Goal: Check status

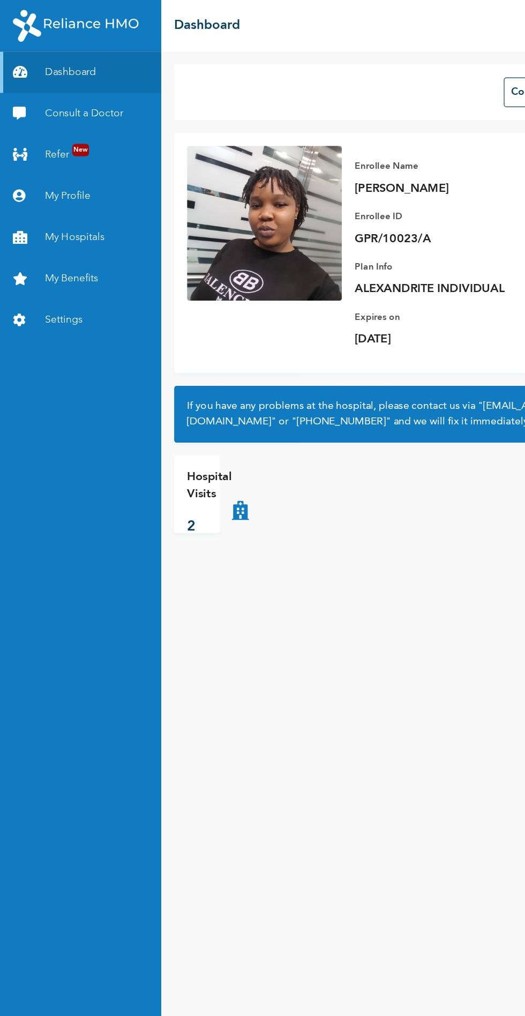
click at [90, 96] on link "Consult a Doctor" at bounding box center [67, 94] width 134 height 34
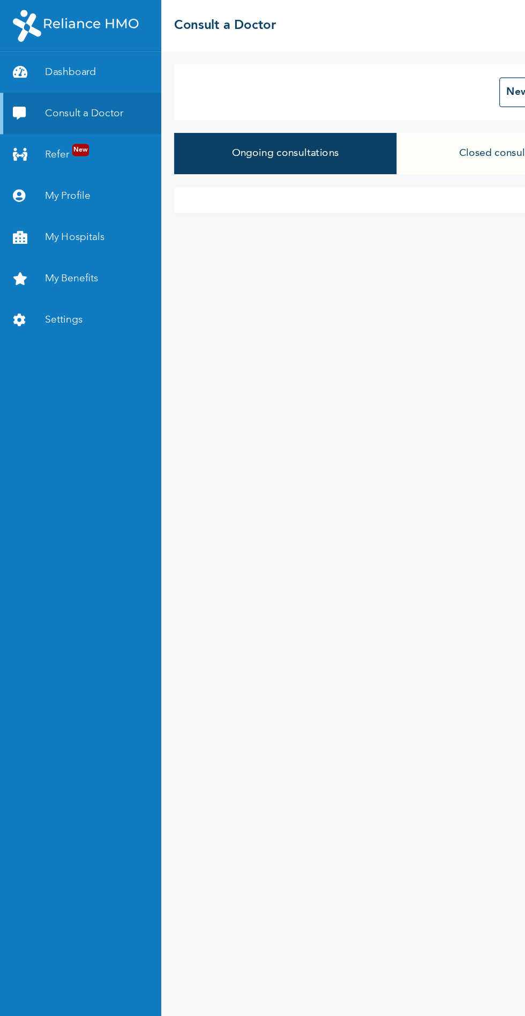
click at [392, 129] on button "Closed consultations" at bounding box center [422, 127] width 185 height 34
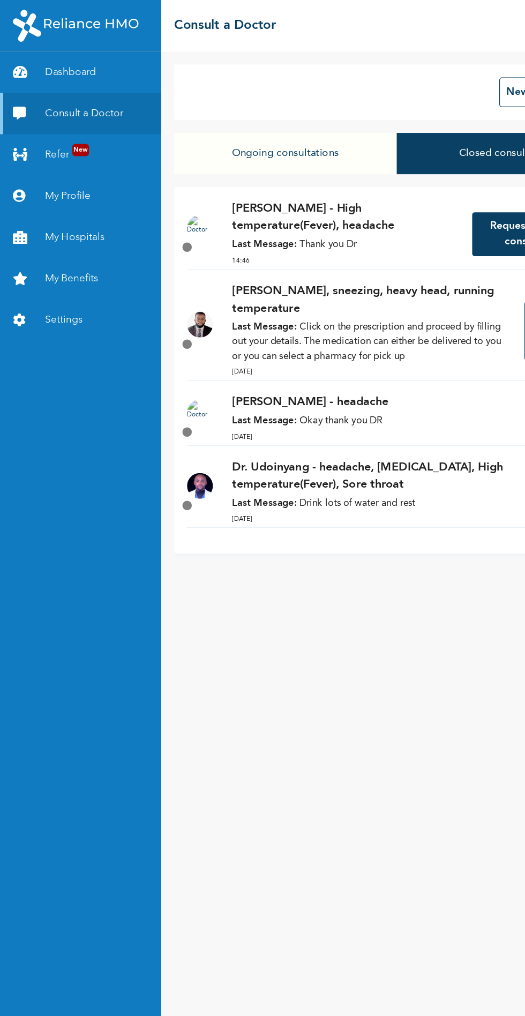
click at [309, 197] on div "[PERSON_NAME] - High temperature(Fever), headache Last Message: Thank you Dr 14…" at bounding box center [287, 194] width 189 height 57
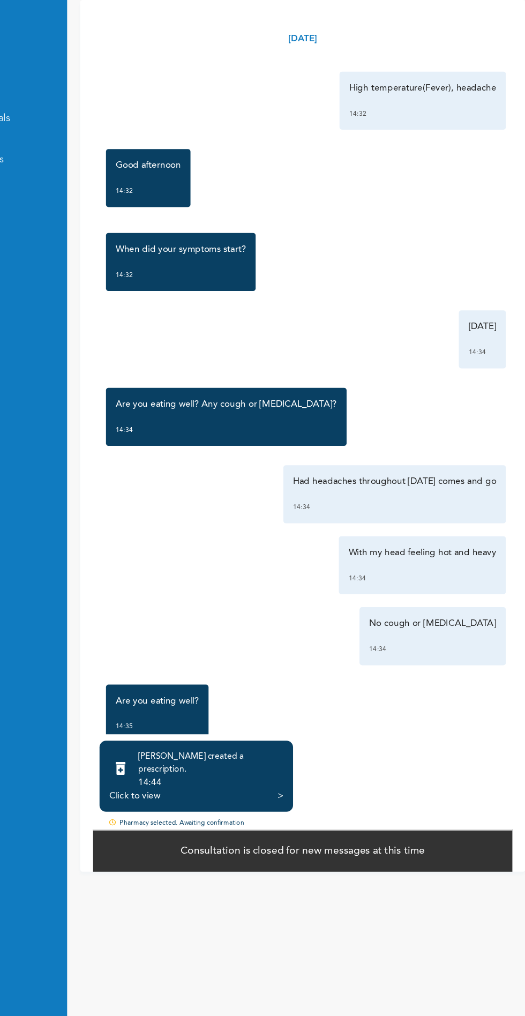
click at [185, 765] on div "Click to view" at bounding box center [190, 759] width 42 height 11
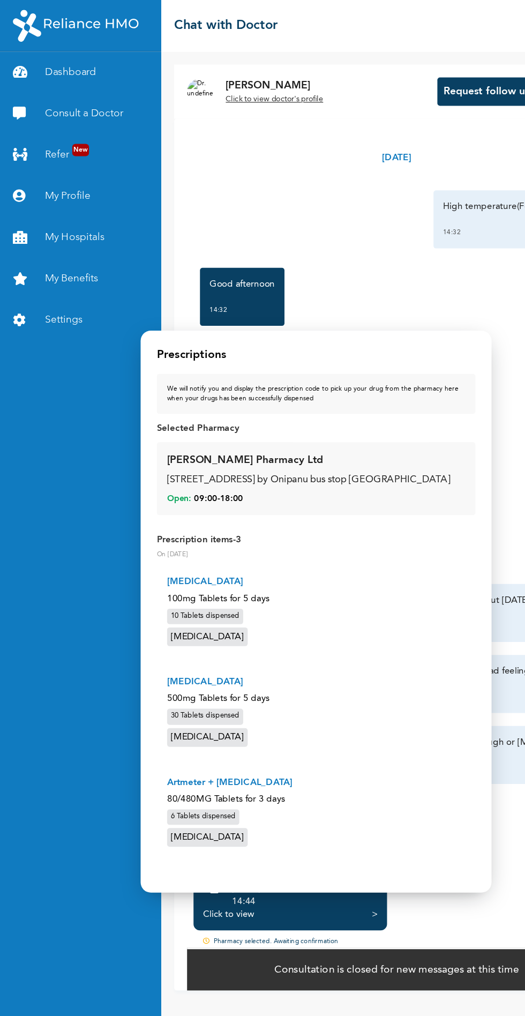
click at [63, 402] on div at bounding box center [262, 508] width 525 height 1016
